Goal: Task Accomplishment & Management: Use online tool/utility

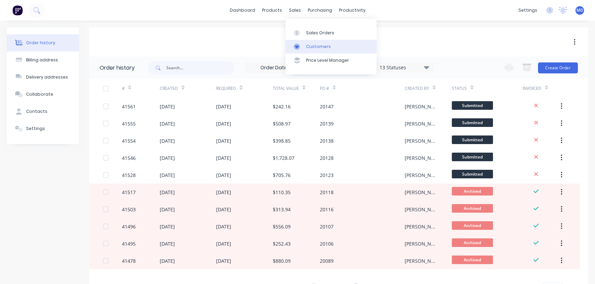
click at [313, 42] on link "Customers" at bounding box center [330, 47] width 91 height 14
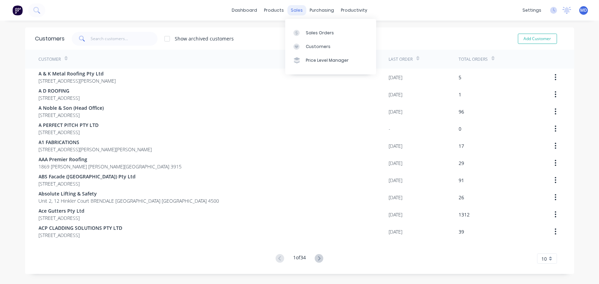
click at [298, 7] on div "sales" at bounding box center [296, 10] width 19 height 10
drag, startPoint x: 136, startPoint y: 40, endPoint x: 133, endPoint y: 41, distance: 3.7
click at [134, 41] on input "text" at bounding box center [124, 39] width 67 height 14
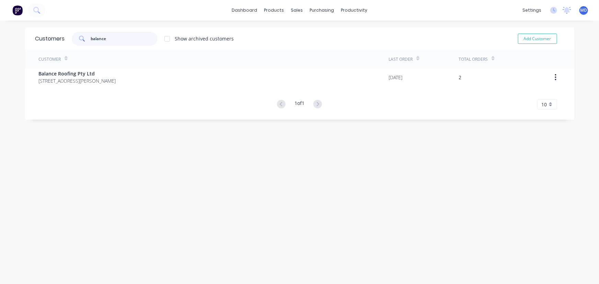
type input "balance"
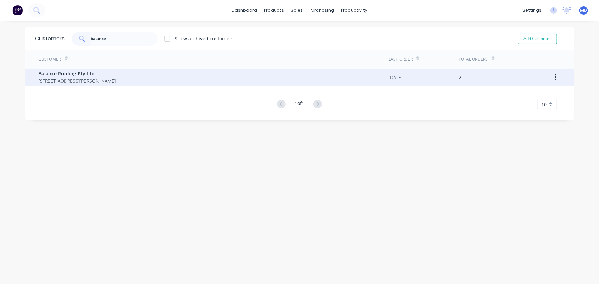
click at [81, 77] on span "[STREET_ADDRESS][PERSON_NAME]" at bounding box center [77, 80] width 77 height 7
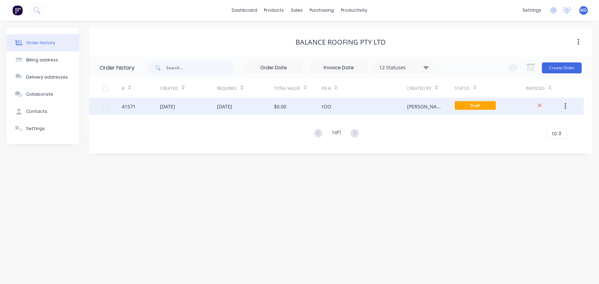
click at [232, 106] on div "[DATE]" at bounding box center [224, 106] width 15 height 7
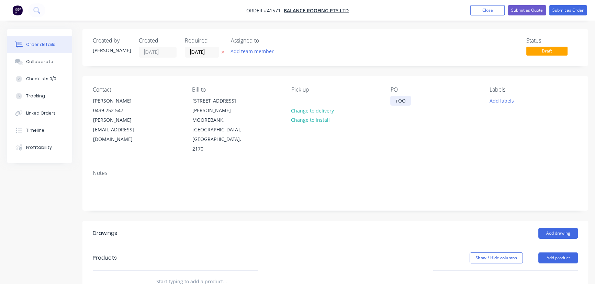
click at [405, 101] on div "rOO" at bounding box center [400, 101] width 21 height 10
click at [404, 101] on div "rOO" at bounding box center [400, 101] width 21 height 10
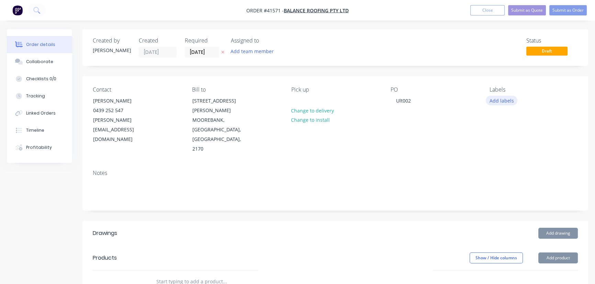
click at [501, 98] on button "Add labels" at bounding box center [502, 100] width 32 height 9
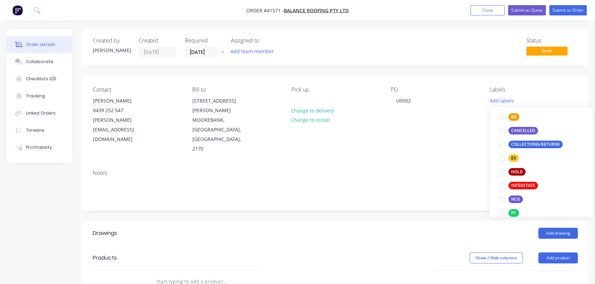
scroll to position [220, 0]
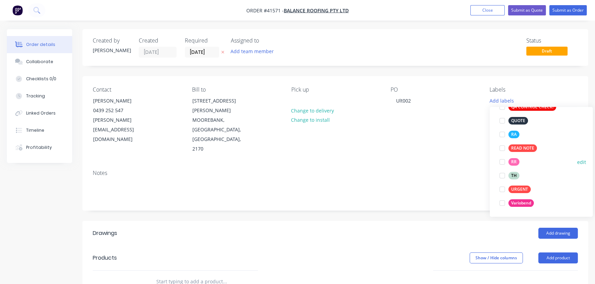
click at [501, 162] on div at bounding box center [502, 162] width 14 height 14
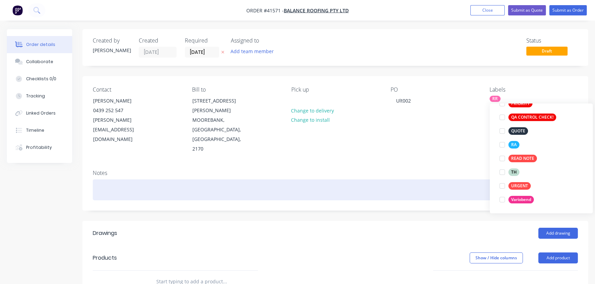
scroll to position [0, 0]
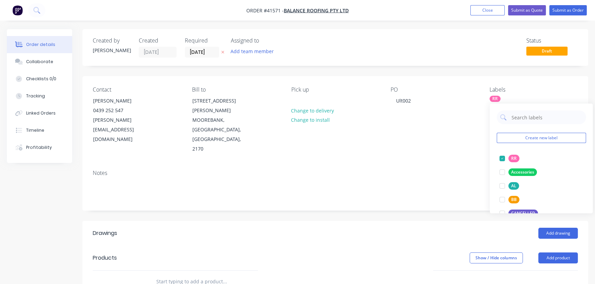
click at [456, 164] on div "Notes" at bounding box center [334, 187] width 505 height 46
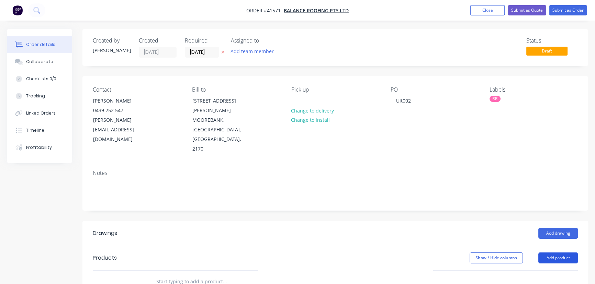
click at [562, 253] on button "Add product" at bounding box center [557, 258] width 39 height 11
click at [546, 271] on div "Product catalogue" at bounding box center [544, 276] width 53 height 10
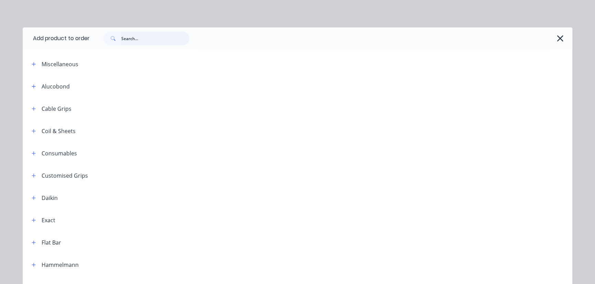
click at [153, 36] on input "text" at bounding box center [155, 39] width 68 height 14
type input "roof"
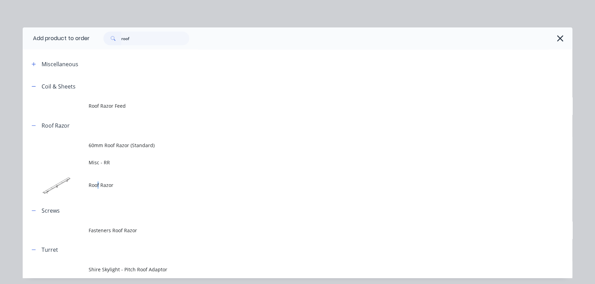
click at [96, 184] on span "Roof Razor" at bounding box center [282, 185] width 387 height 7
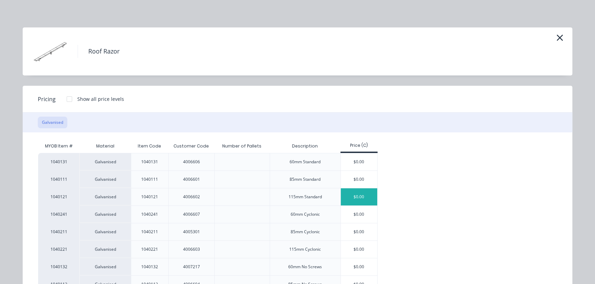
click at [350, 195] on div "$0.00" at bounding box center [359, 197] width 37 height 17
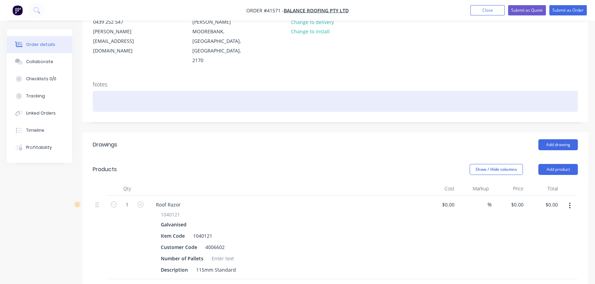
scroll to position [93, 0]
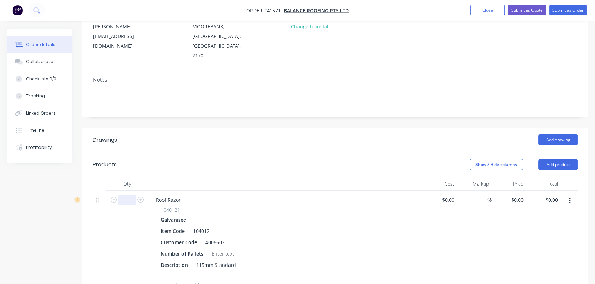
click at [132, 195] on input "1" at bounding box center [127, 200] width 18 height 10
type input "180"
click at [217, 249] on div at bounding box center [223, 254] width 28 height 10
click at [571, 9] on button "Submit as Order" at bounding box center [567, 10] width 37 height 10
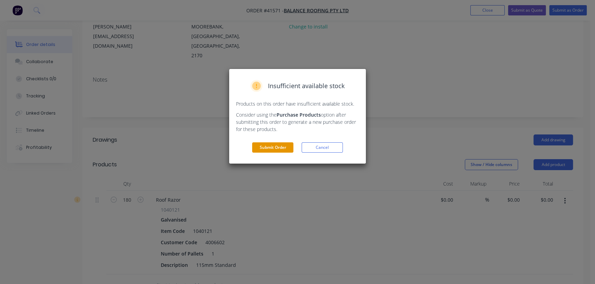
click at [270, 144] on button "Submit Order" at bounding box center [272, 147] width 41 height 10
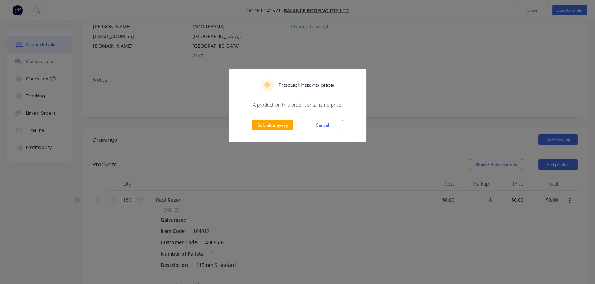
click at [267, 119] on div "Submit anyway Cancel" at bounding box center [297, 126] width 137 height 34
click at [271, 128] on button "Submit anyway" at bounding box center [272, 125] width 41 height 10
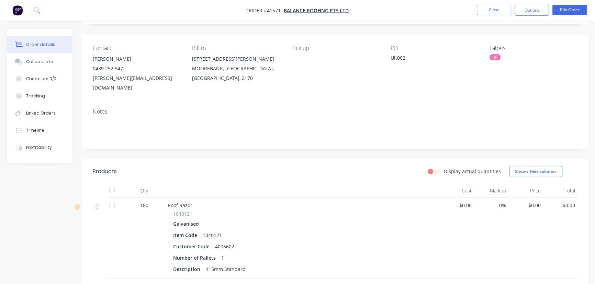
scroll to position [0, 0]
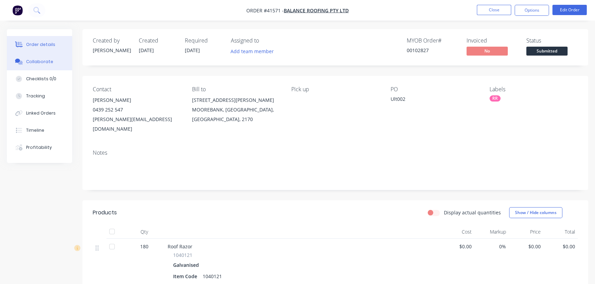
drag, startPoint x: 38, startPoint y: 59, endPoint x: 50, endPoint y: 59, distance: 12.0
click at [38, 59] on div "Collaborate" at bounding box center [39, 62] width 27 height 6
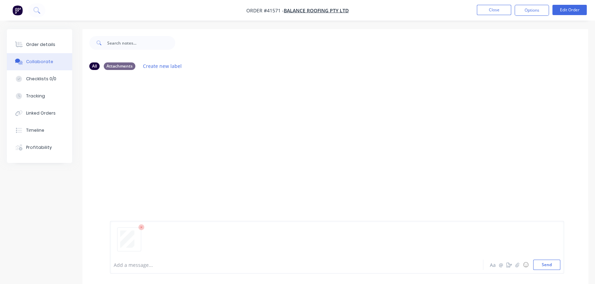
click at [141, 230] on icon at bounding box center [141, 228] width 6 height 6
click at [516, 264] on icon "button" at bounding box center [517, 265] width 4 height 4
click at [549, 264] on button "Send" at bounding box center [546, 265] width 27 height 10
click at [49, 45] on div "Order details" at bounding box center [40, 45] width 29 height 6
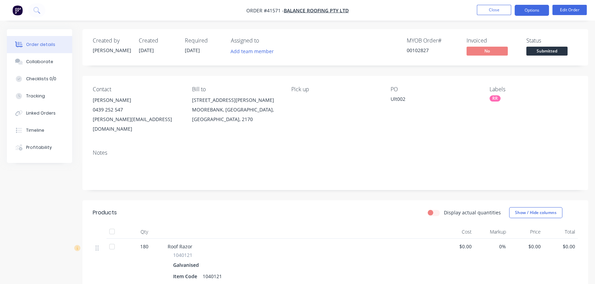
click at [528, 10] on button "Options" at bounding box center [531, 10] width 34 height 11
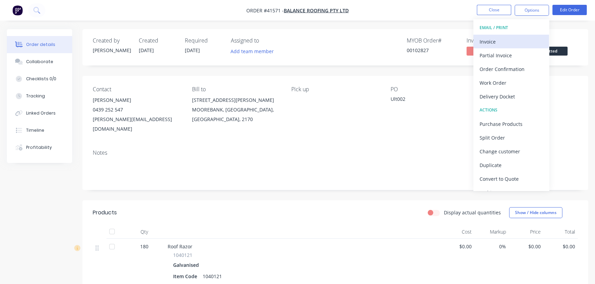
click at [493, 40] on div "Invoice" at bounding box center [510, 42] width 63 height 10
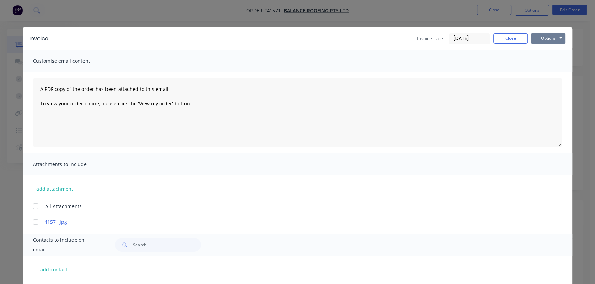
click at [543, 36] on button "Options" at bounding box center [548, 38] width 34 height 10
click at [503, 39] on button "Close" at bounding box center [510, 38] width 34 height 10
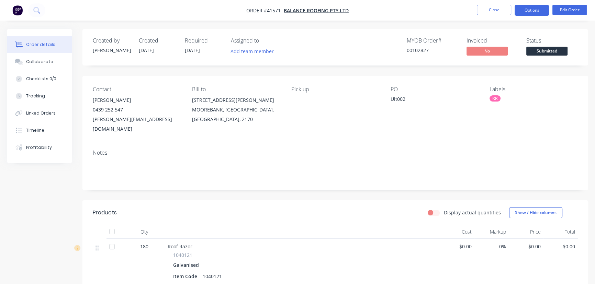
click at [530, 9] on button "Options" at bounding box center [531, 10] width 34 height 11
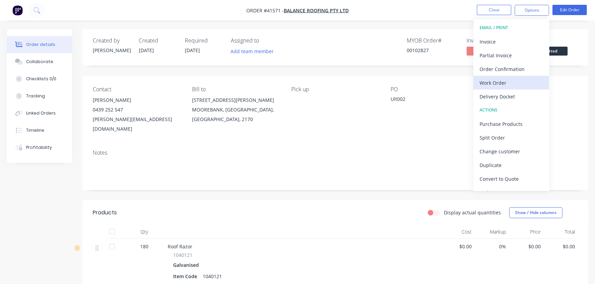
click at [492, 80] on div "Work Order" at bounding box center [510, 83] width 63 height 10
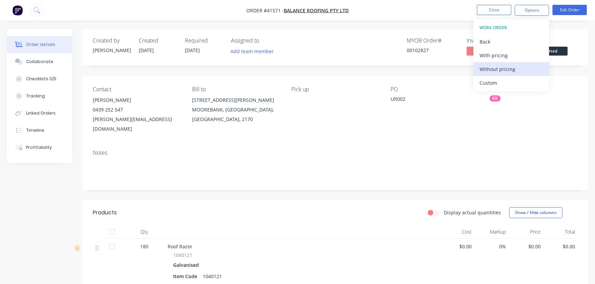
click at [504, 66] on div "Without pricing" at bounding box center [510, 69] width 63 height 10
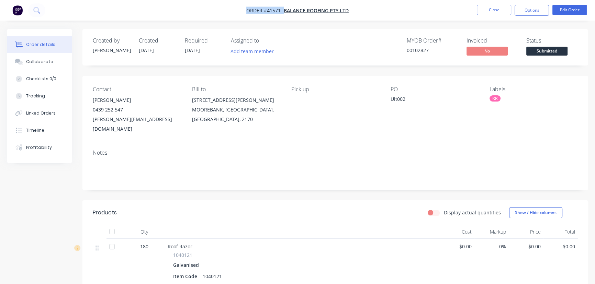
drag, startPoint x: 385, startPoint y: 7, endPoint x: 220, endPoint y: 10, distance: 164.8
click at [224, 10] on nav "Order #41571 - Balance Roofing Pty Ltd Close Options Edit Order" at bounding box center [297, 10] width 595 height 21
copy div "Order #41571 - Balance Roofing Pty Ltd Close Options Edit Order"
click at [525, 10] on button "Options" at bounding box center [531, 10] width 34 height 11
click at [366, 31] on div "Created by [PERSON_NAME] Created [DATE] Required [DATE] Assigned to Add team me…" at bounding box center [334, 47] width 505 height 36
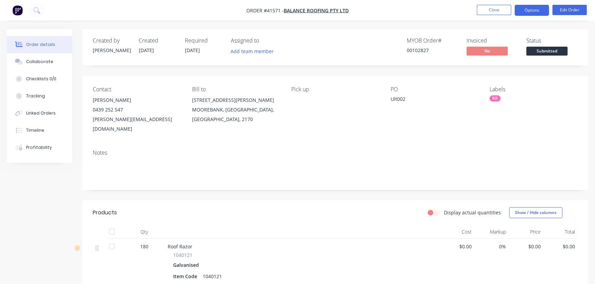
click at [532, 5] on button "Options" at bounding box center [531, 10] width 34 height 11
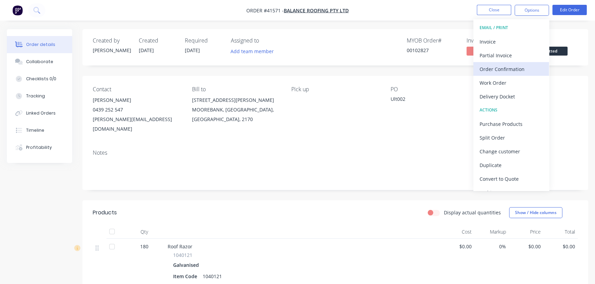
click at [505, 69] on div "Order Confirmation" at bounding box center [510, 69] width 63 height 10
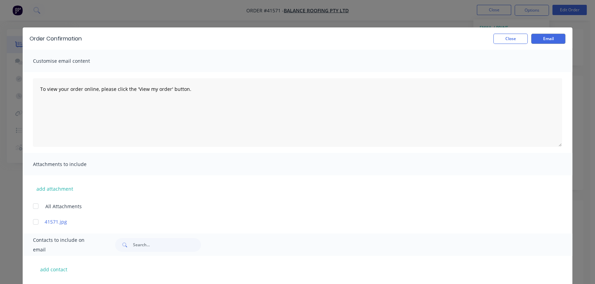
scroll to position [85, 0]
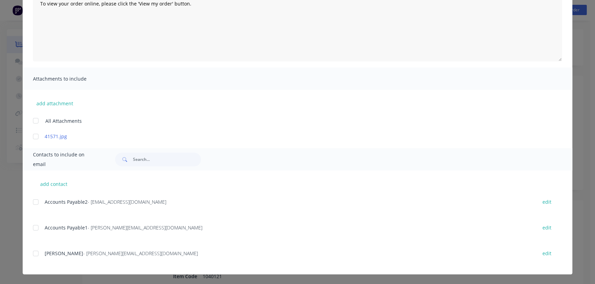
click at [34, 255] on div at bounding box center [36, 254] width 14 height 14
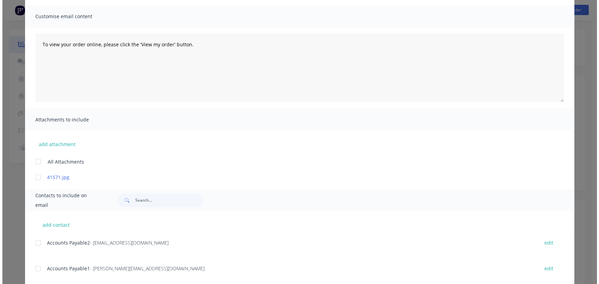
scroll to position [0, 0]
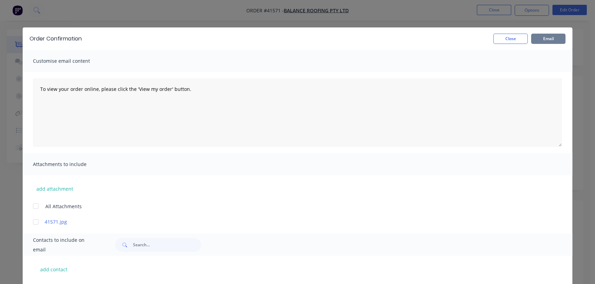
click at [541, 37] on button "Email" at bounding box center [548, 39] width 34 height 10
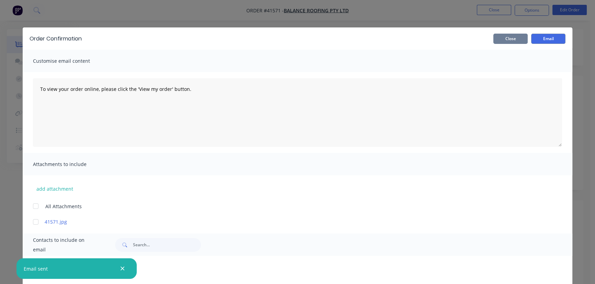
click at [510, 37] on button "Close" at bounding box center [510, 39] width 34 height 10
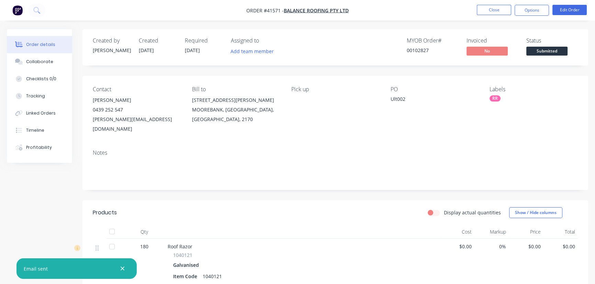
click at [495, 3] on nav "Order #41571 - Balance Roofing Pty Ltd Close Options Edit Order" at bounding box center [297, 10] width 595 height 21
click at [490, 9] on button "Close" at bounding box center [494, 10] width 34 height 10
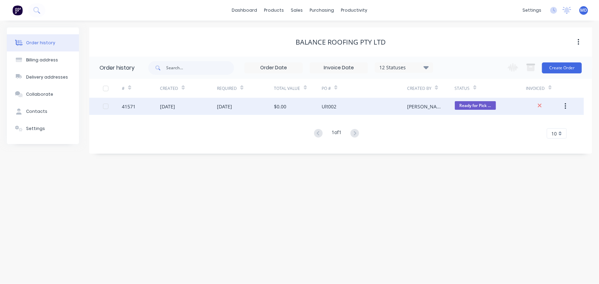
click at [239, 111] on div "[DATE]" at bounding box center [245, 106] width 57 height 17
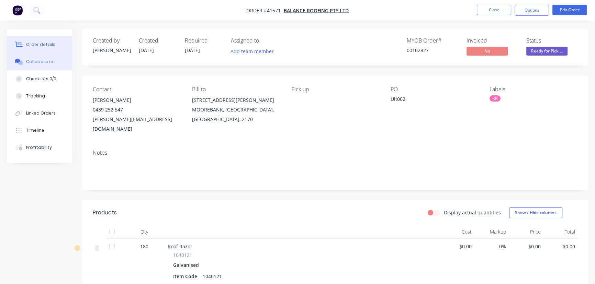
click at [38, 59] on div "Collaborate" at bounding box center [39, 62] width 27 height 6
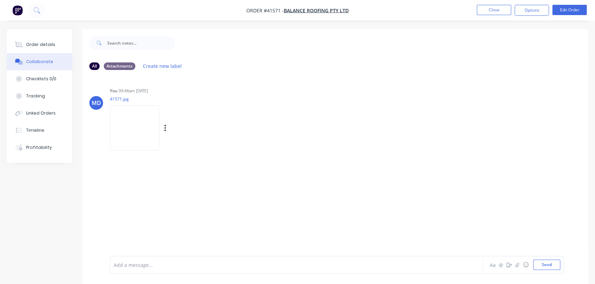
click at [147, 127] on img at bounding box center [134, 127] width 49 height 45
click at [499, 8] on button "Close" at bounding box center [494, 10] width 34 height 10
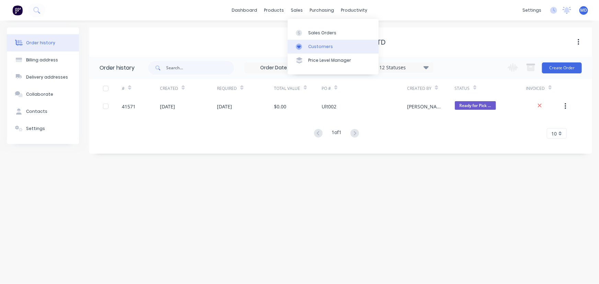
click at [326, 47] on div "Customers" at bounding box center [320, 47] width 25 height 6
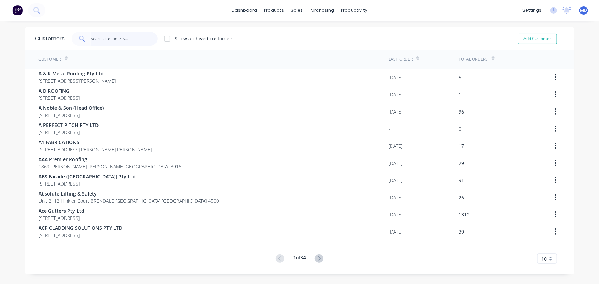
click at [143, 41] on input "text" at bounding box center [124, 39] width 67 height 14
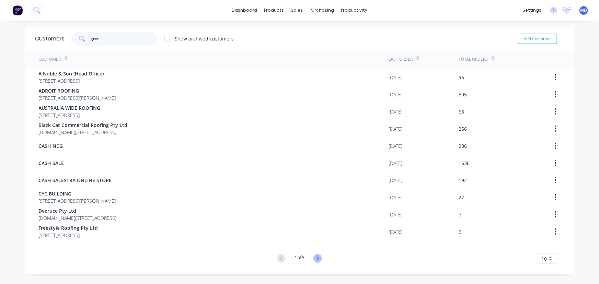
type input "gree"
click at [316, 259] on icon at bounding box center [317, 258] width 9 height 9
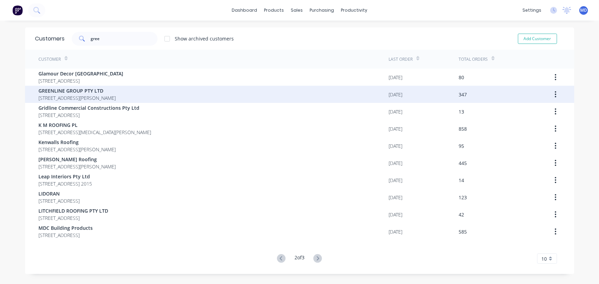
click at [72, 94] on span "[STREET_ADDRESS][PERSON_NAME]" at bounding box center [77, 97] width 77 height 7
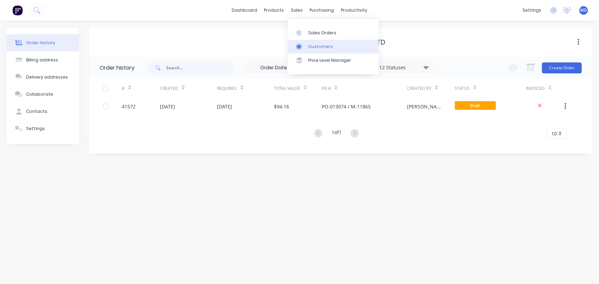
click at [323, 45] on div "Customers" at bounding box center [320, 47] width 25 height 6
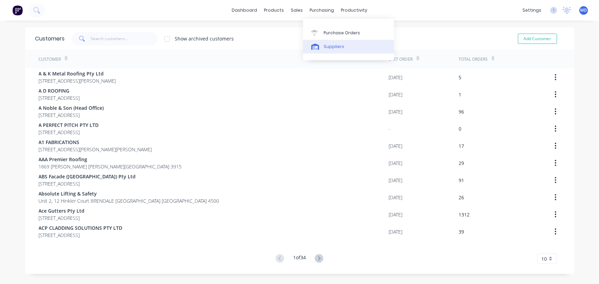
click at [333, 46] on div "Suppliers" at bounding box center [334, 47] width 21 height 6
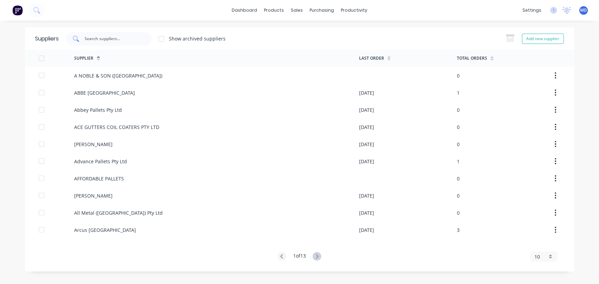
click at [129, 33] on div at bounding box center [109, 39] width 86 height 14
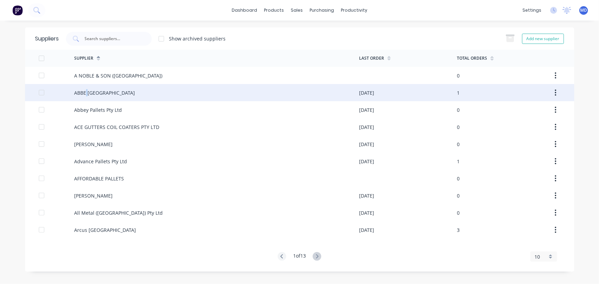
click at [87, 92] on div "ABBE [GEOGRAPHIC_DATA]" at bounding box center [104, 92] width 61 height 7
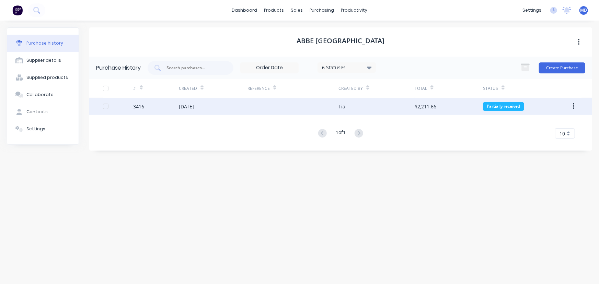
click at [250, 105] on div at bounding box center [293, 106] width 91 height 17
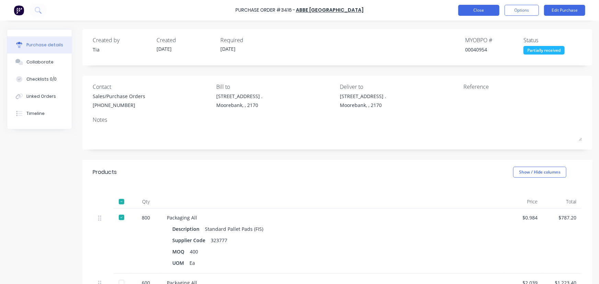
click at [481, 11] on button "Close" at bounding box center [478, 10] width 41 height 11
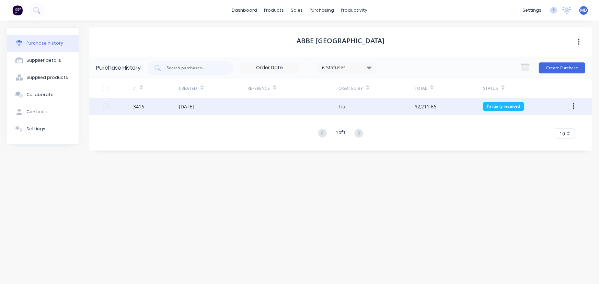
click at [274, 105] on div at bounding box center [293, 106] width 91 height 17
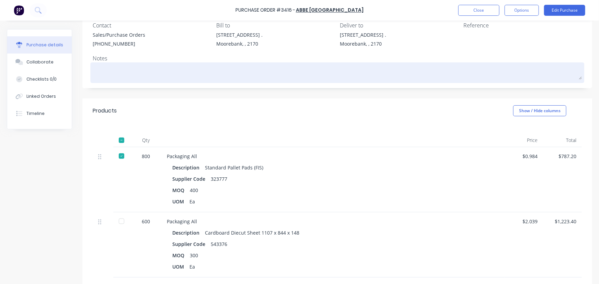
scroll to position [62, 0]
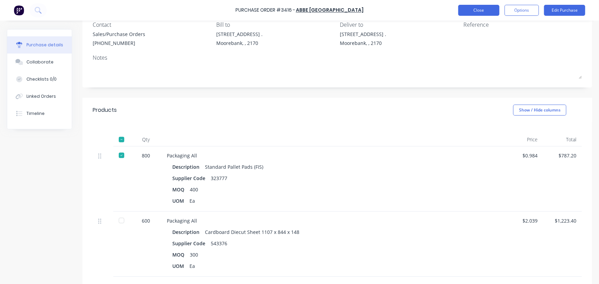
click at [484, 13] on button "Close" at bounding box center [478, 10] width 41 height 11
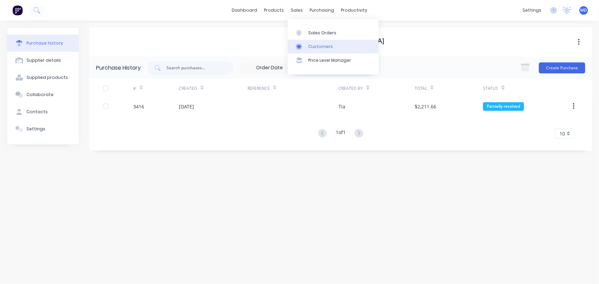
click at [321, 47] on div "Customers" at bounding box center [320, 47] width 25 height 6
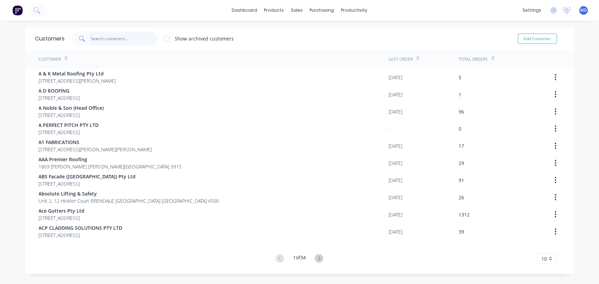
click at [125, 38] on input "text" at bounding box center [124, 39] width 67 height 14
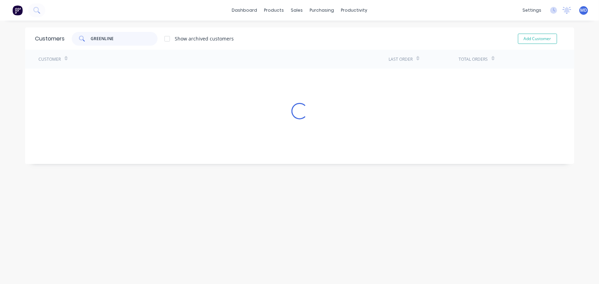
type input "GREENLINE"
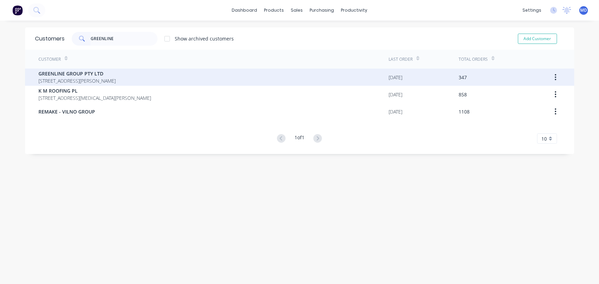
click at [116, 76] on span "GREENLINE GROUP PTY LTD" at bounding box center [77, 73] width 77 height 7
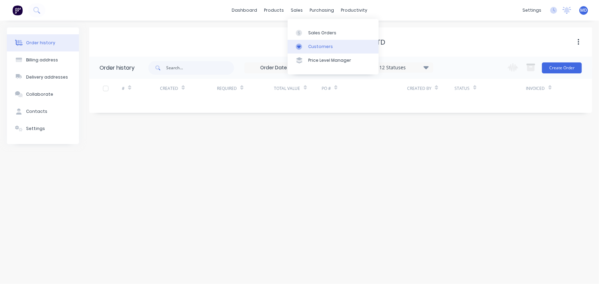
click at [319, 47] on div "Customers" at bounding box center [320, 47] width 25 height 6
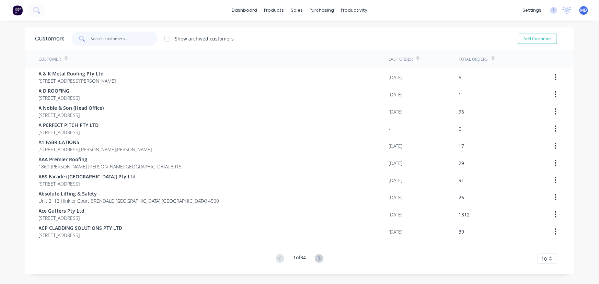
click at [134, 40] on input "text" at bounding box center [124, 39] width 67 height 14
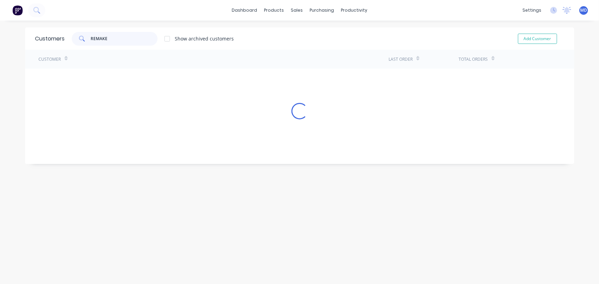
type input "REMAKE"
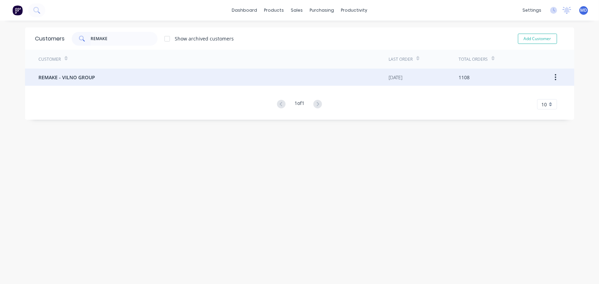
click at [136, 76] on div "REMAKE - VILNO GROUP" at bounding box center [214, 77] width 350 height 17
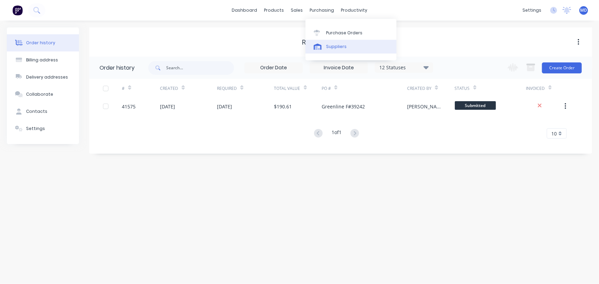
click at [336, 46] on div "Suppliers" at bounding box center [336, 47] width 21 height 6
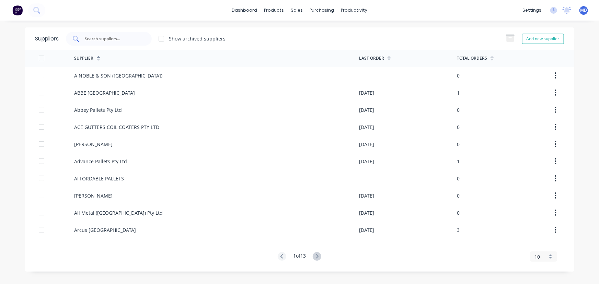
click at [125, 37] on input "text" at bounding box center [112, 38] width 57 height 7
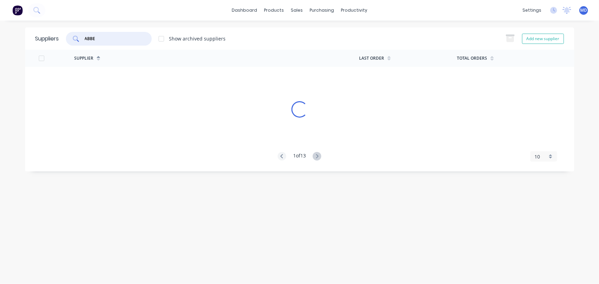
type input "ABBE"
